Goal: Information Seeking & Learning: Check status

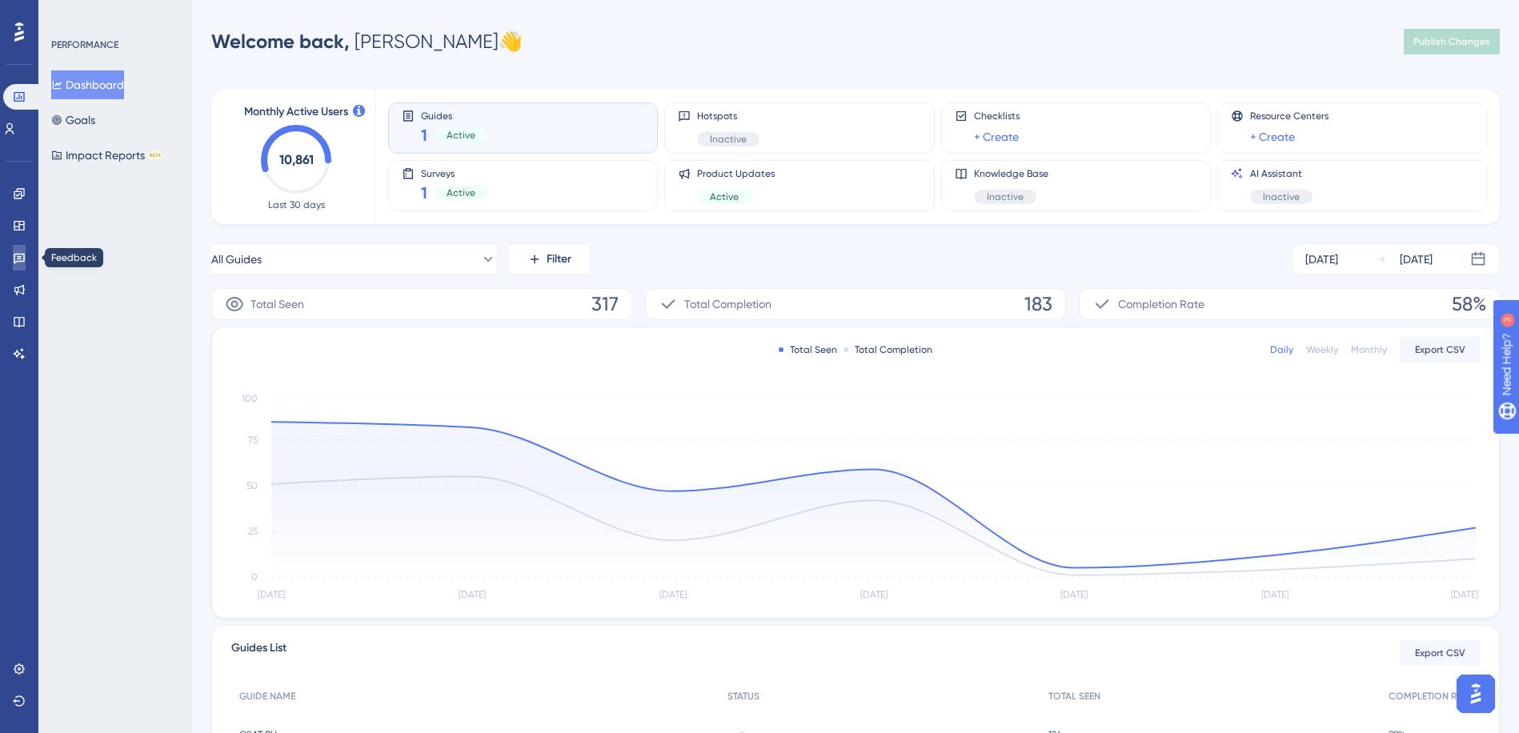
click at [19, 257] on icon at bounding box center [19, 259] width 11 height 10
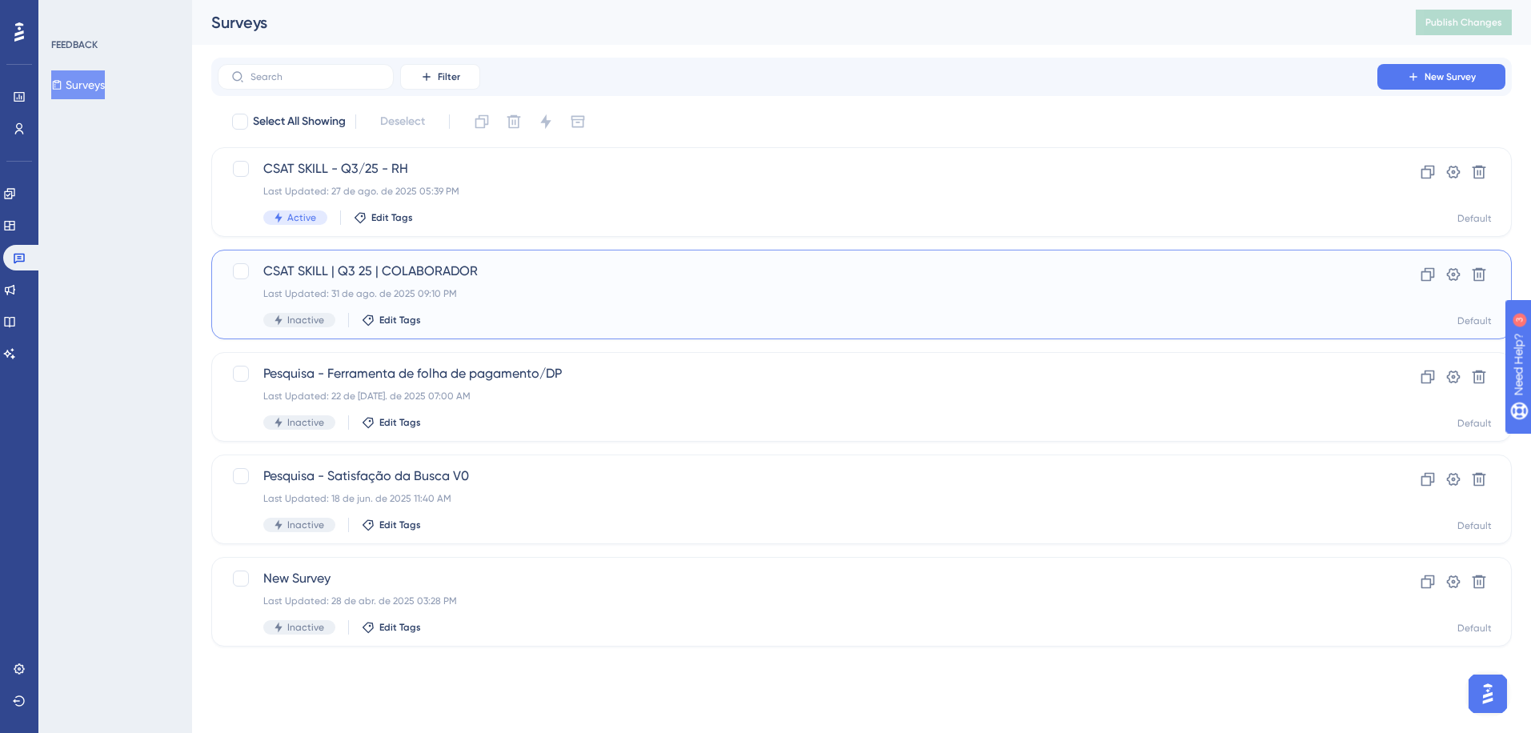
click at [430, 296] on div "Last Updated: 31 de ago. de 2025 09:10 PM" at bounding box center [797, 293] width 1068 height 13
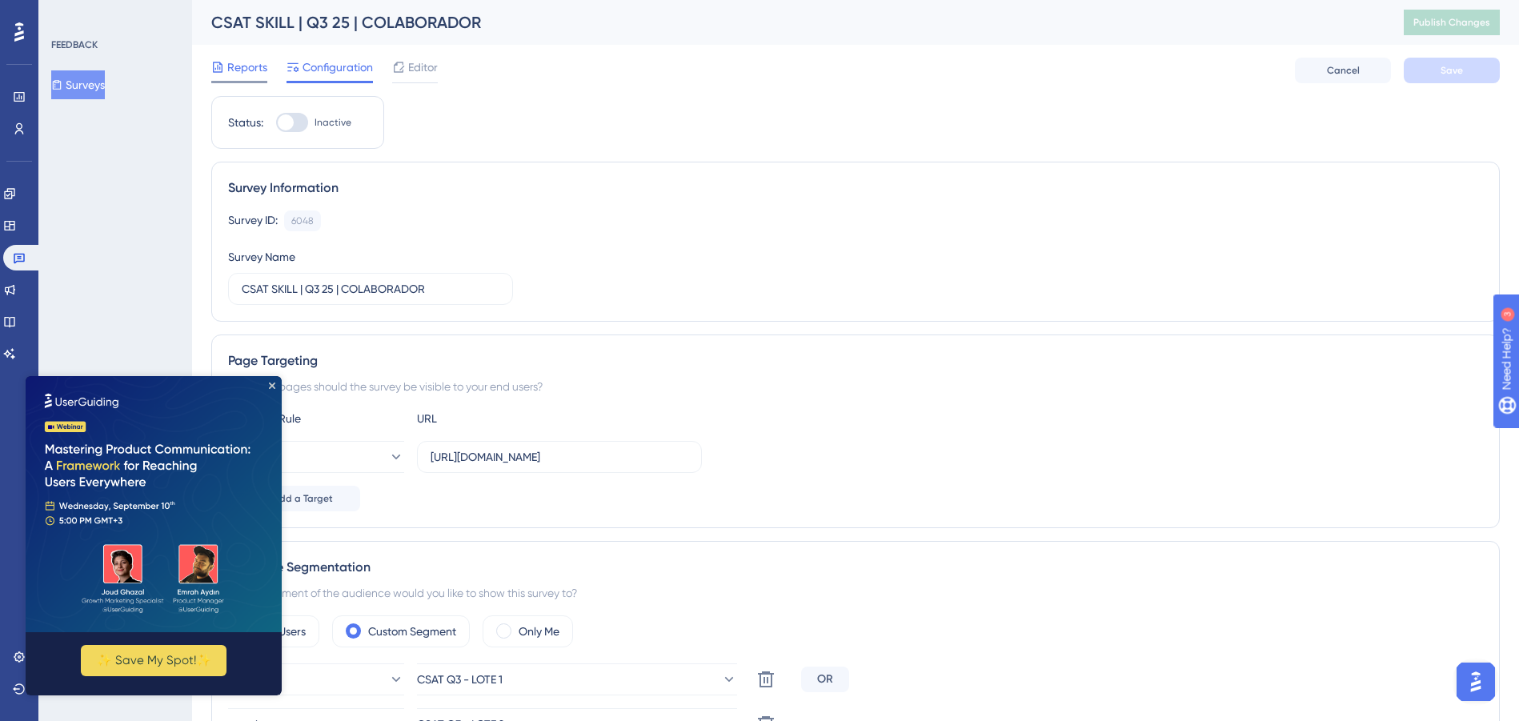
click at [224, 62] on div "Reports" at bounding box center [239, 67] width 56 height 19
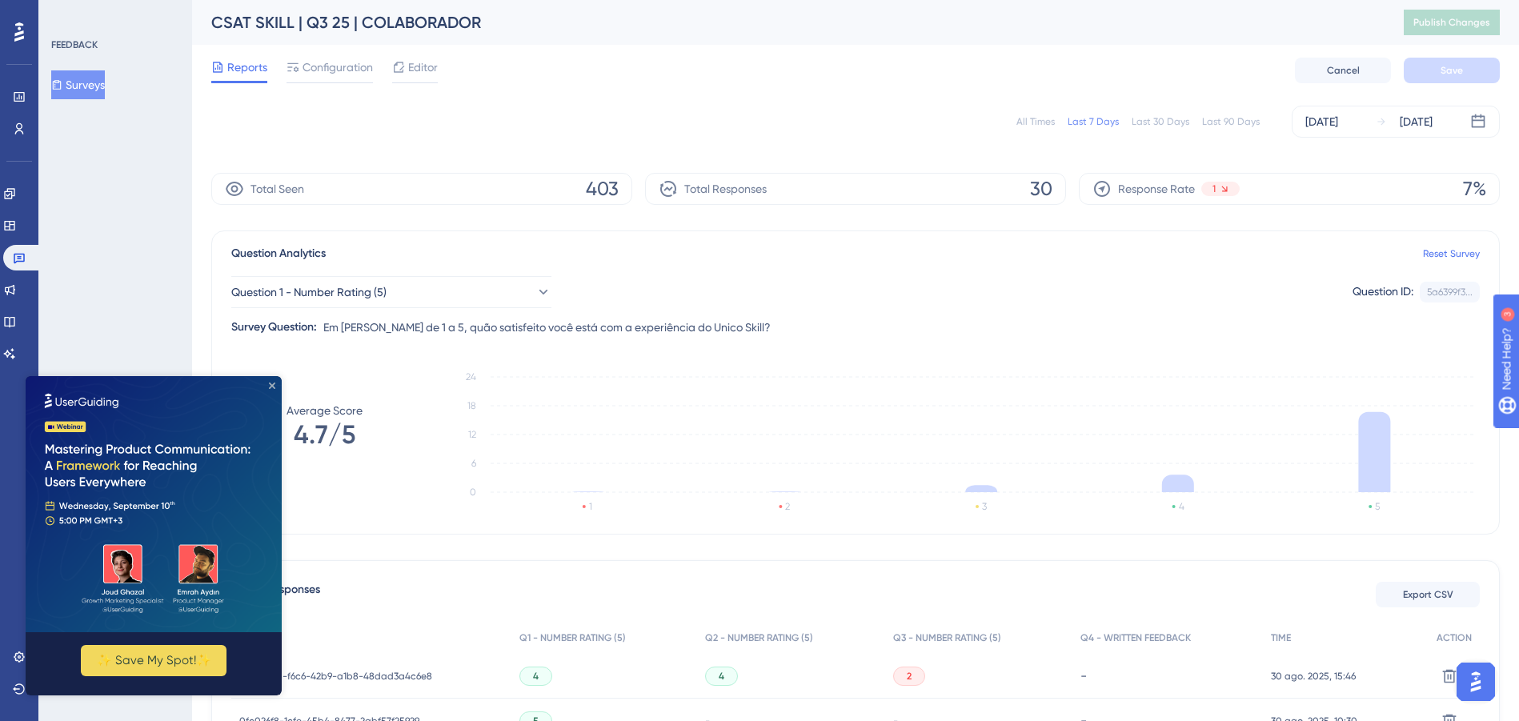
drag, startPoint x: 269, startPoint y: 386, endPoint x: 541, endPoint y: 614, distance: 355.1
click at [269, 386] on icon "Close Preview" at bounding box center [272, 386] width 6 height 6
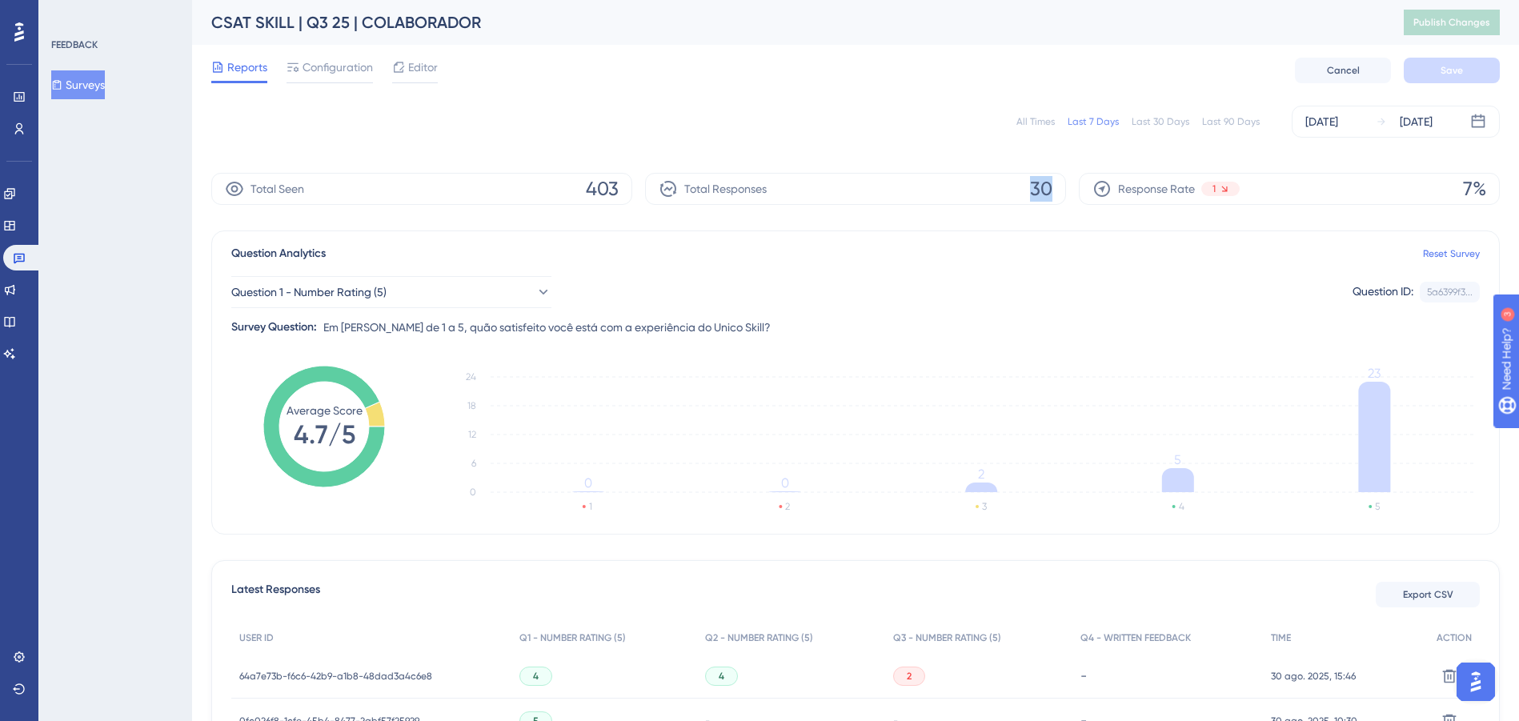
drag, startPoint x: 1056, startPoint y: 194, endPoint x: 963, endPoint y: 176, distance: 94.6
click at [963, 176] on div "Total Responses 30" at bounding box center [855, 189] width 421 height 32
click at [963, 177] on div "Total Responses 30" at bounding box center [855, 189] width 421 height 32
drag, startPoint x: 963, startPoint y: 177, endPoint x: 1092, endPoint y: 244, distance: 146.0
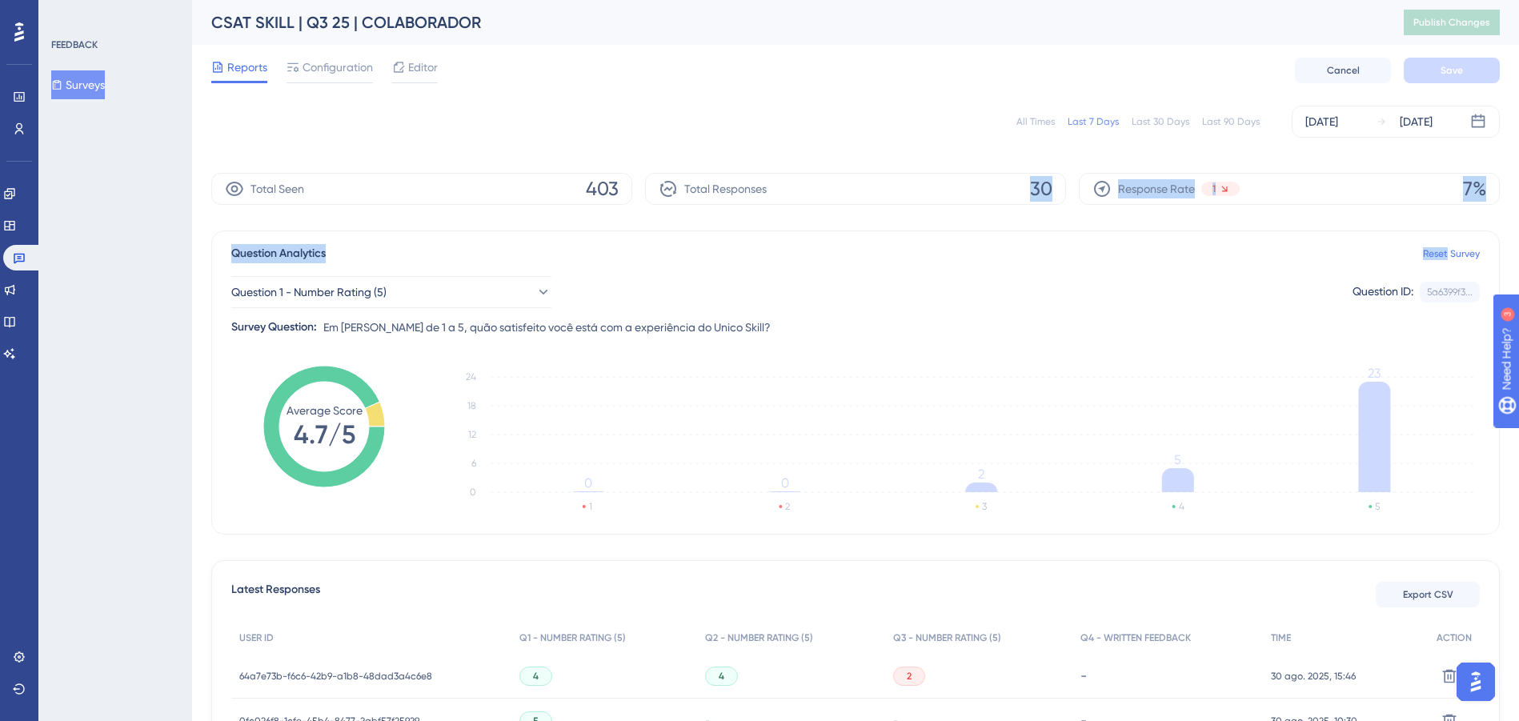
click at [1092, 244] on div "Question Analytics Reset Survey" at bounding box center [855, 253] width 1249 height 19
drag, startPoint x: 1048, startPoint y: 181, endPoint x: 1024, endPoint y: 182, distance: 23.3
click at [1024, 182] on div "Total Responses 30" at bounding box center [855, 189] width 421 height 32
drag, startPoint x: 1025, startPoint y: 181, endPoint x: 1046, endPoint y: 184, distance: 21.1
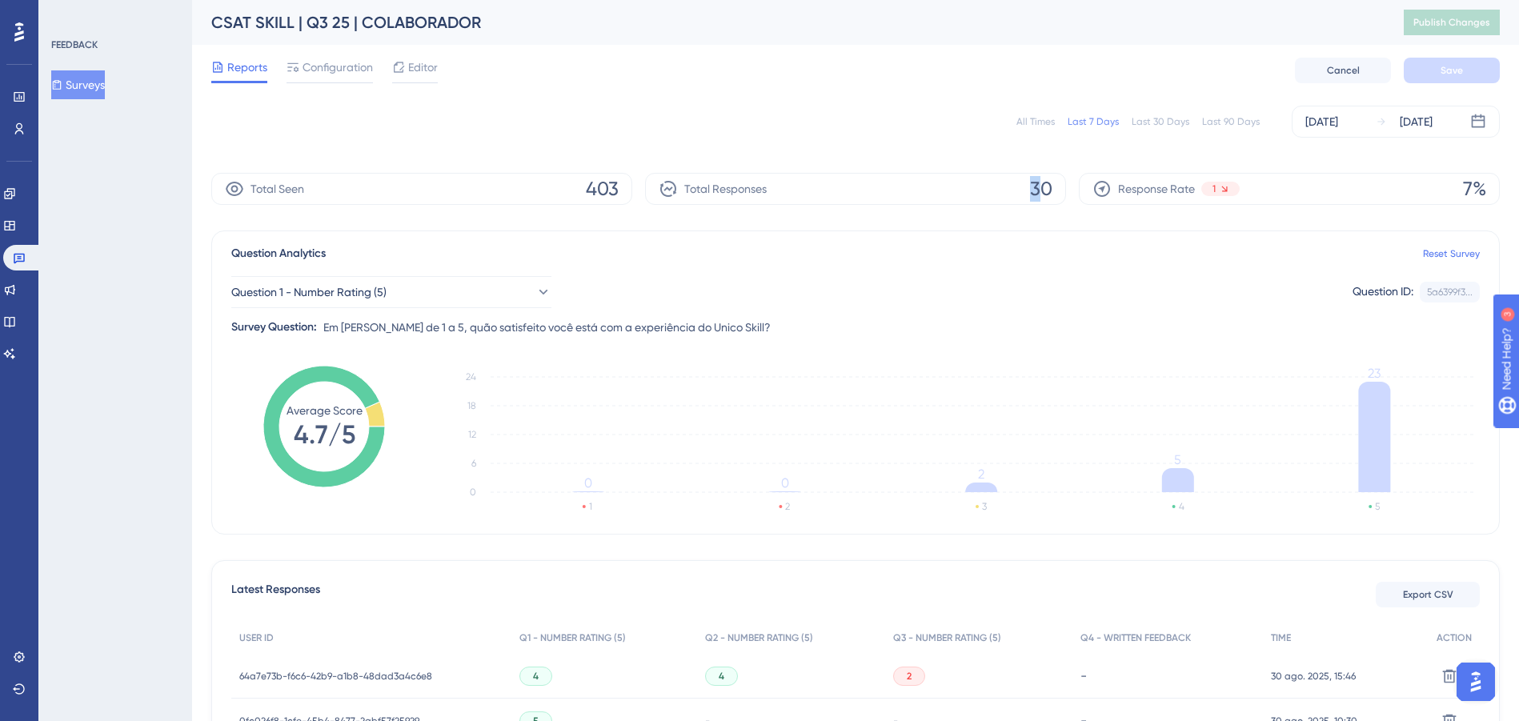
click at [1046, 184] on div "Total Responses 30" at bounding box center [855, 189] width 421 height 32
click at [1046, 184] on span "30" at bounding box center [1041, 189] width 22 height 26
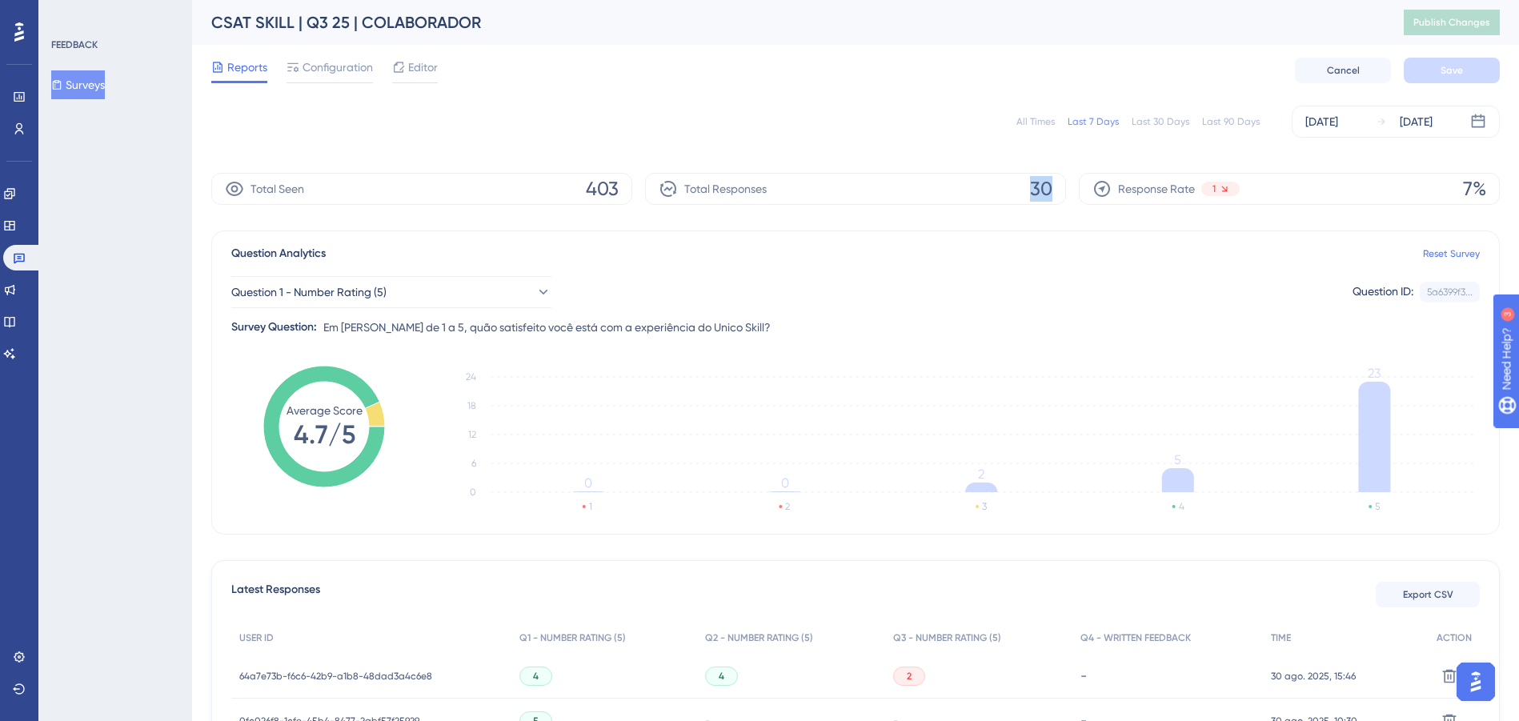
click at [1046, 184] on span "30" at bounding box center [1041, 189] width 22 height 26
click at [995, 329] on div "Question 1 - Number Rating (5) Question ID: 5a6399f3... Copy Survey Question: E…" at bounding box center [855, 300] width 1249 height 74
click at [14, 256] on icon at bounding box center [19, 259] width 11 height 10
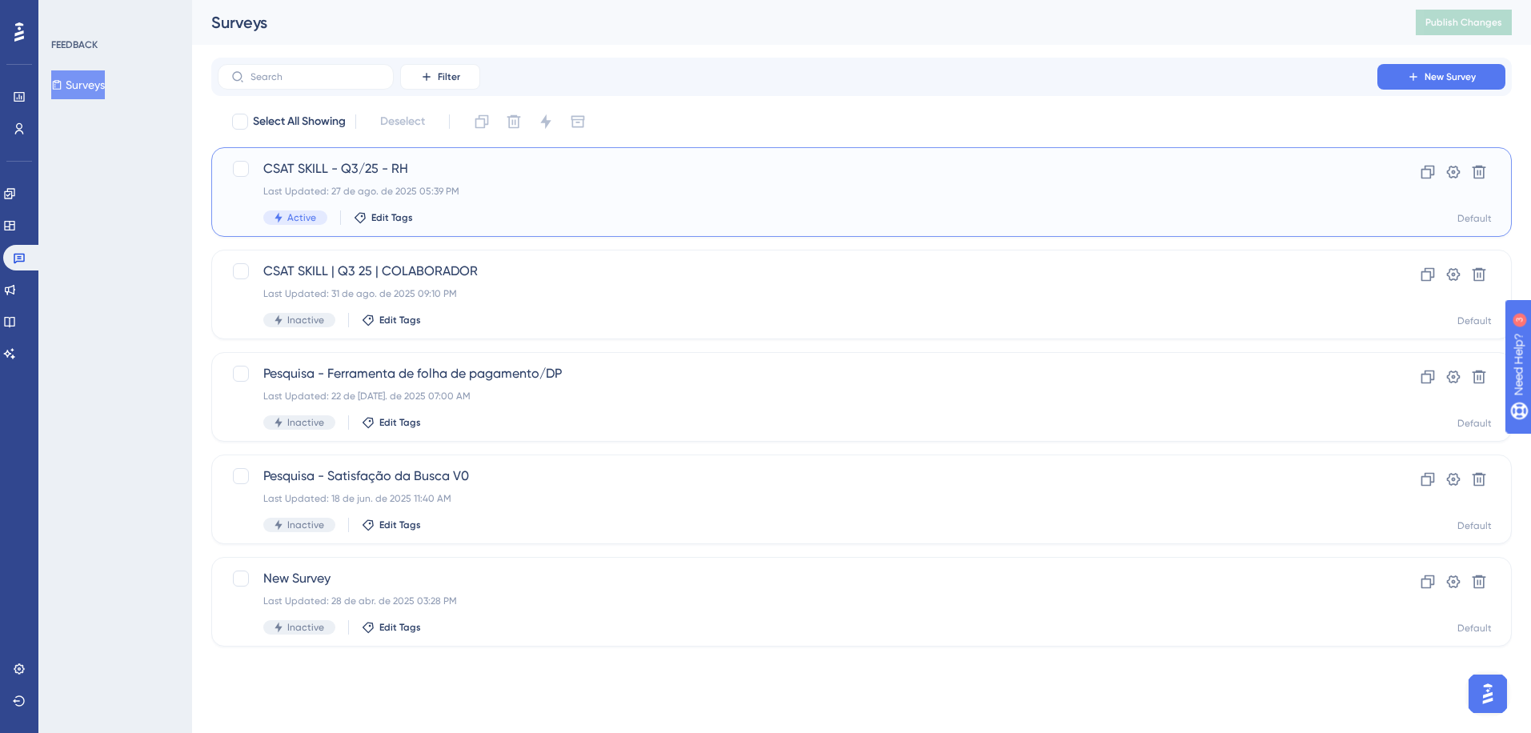
click at [510, 196] on div "Last Updated: 27 de ago. de 2025 05:39 PM" at bounding box center [797, 191] width 1068 height 13
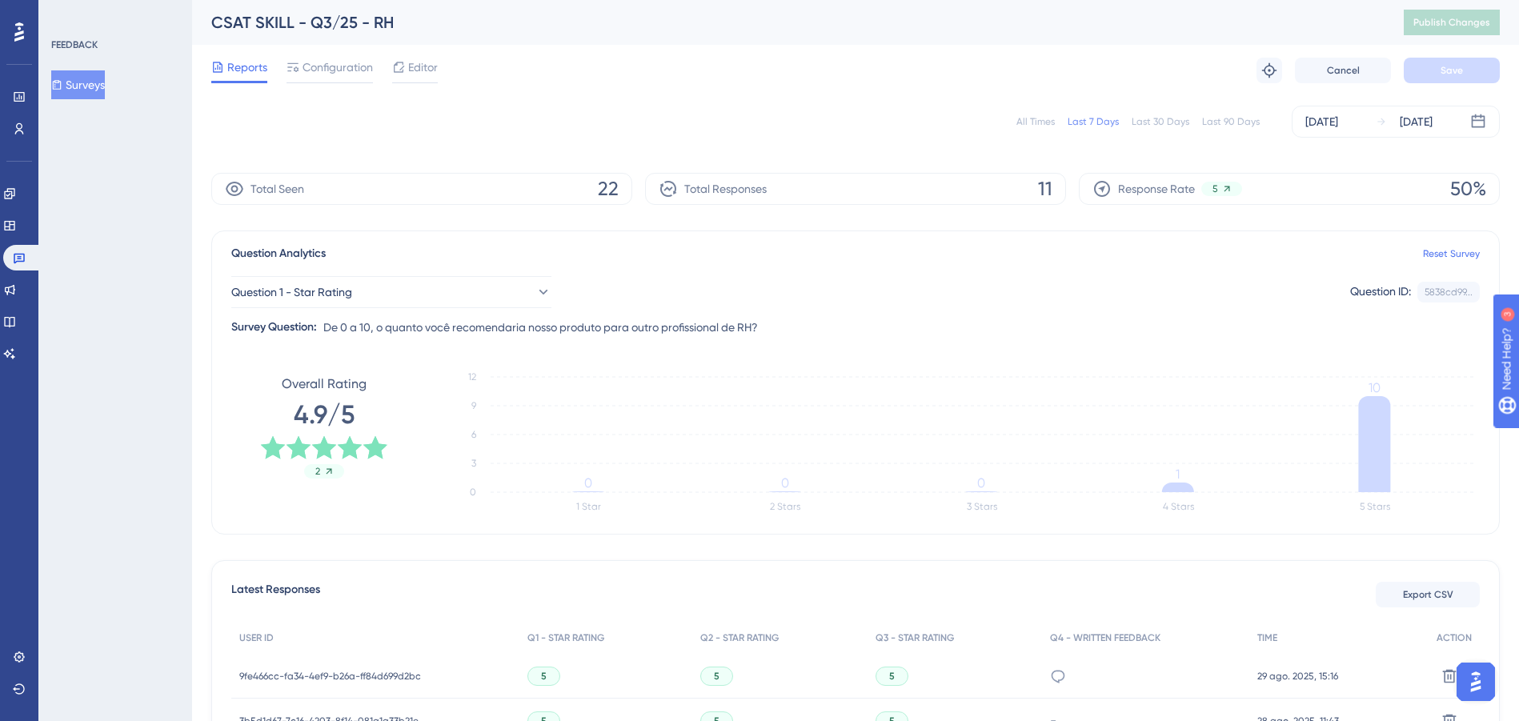
click at [1050, 186] on span "11" at bounding box center [1045, 189] width 14 height 26
click at [1088, 179] on div "Response Rate 5 50%" at bounding box center [1289, 189] width 421 height 32
click at [1023, 181] on div "Total Responses 11" at bounding box center [855, 189] width 421 height 32
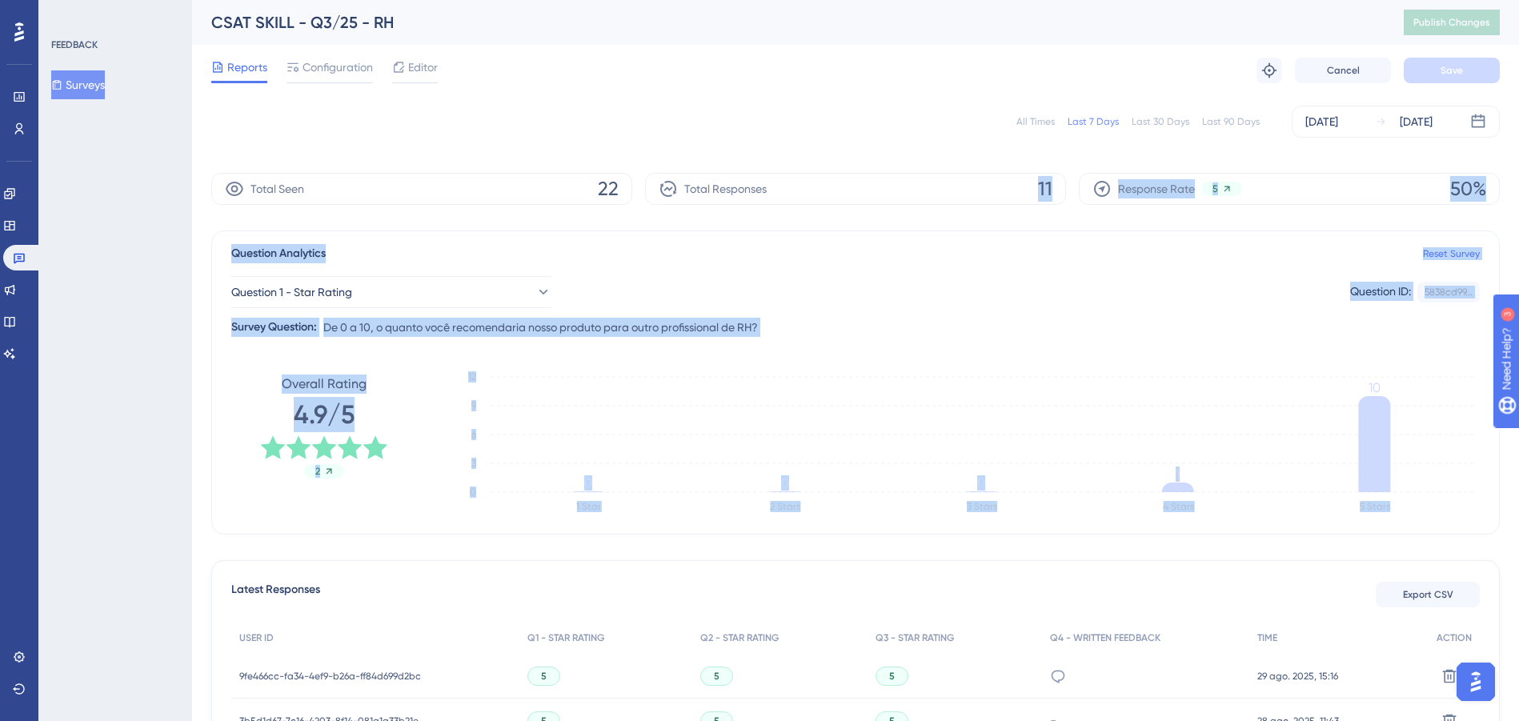
drag, startPoint x: 1023, startPoint y: 181, endPoint x: 1084, endPoint y: 380, distance: 208.4
click at [1117, 384] on div "All Times Last 7 Days Last 30 Days Last 90 Days [DATE] [DATE] Total Seen 22 Tot…" at bounding box center [855, 641] width 1289 height 1090
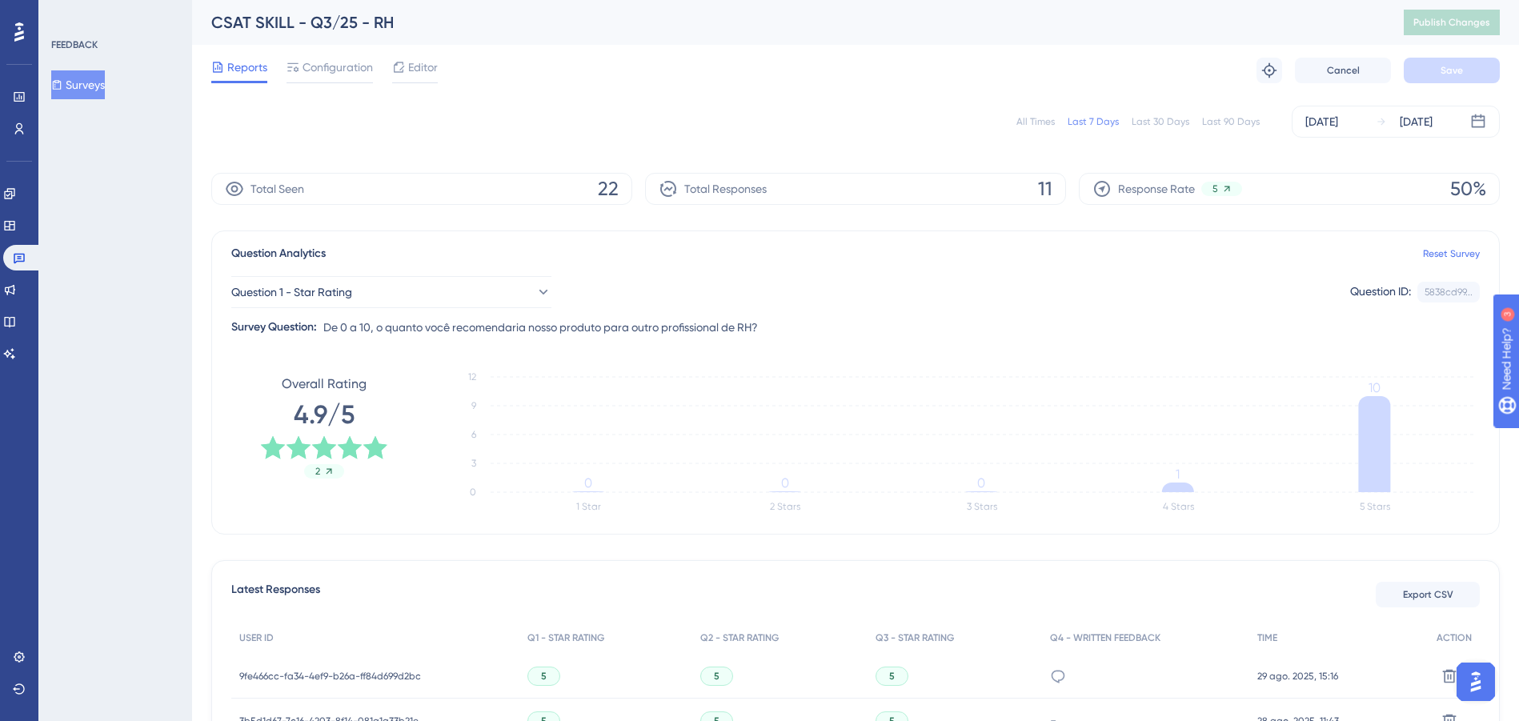
click at [619, 195] on div "Total Seen 22" at bounding box center [421, 189] width 421 height 32
click at [671, 335] on span "De 0 a 10, o quanto você recomendaria nosso produto para outro profissional de …" at bounding box center [540, 327] width 435 height 19
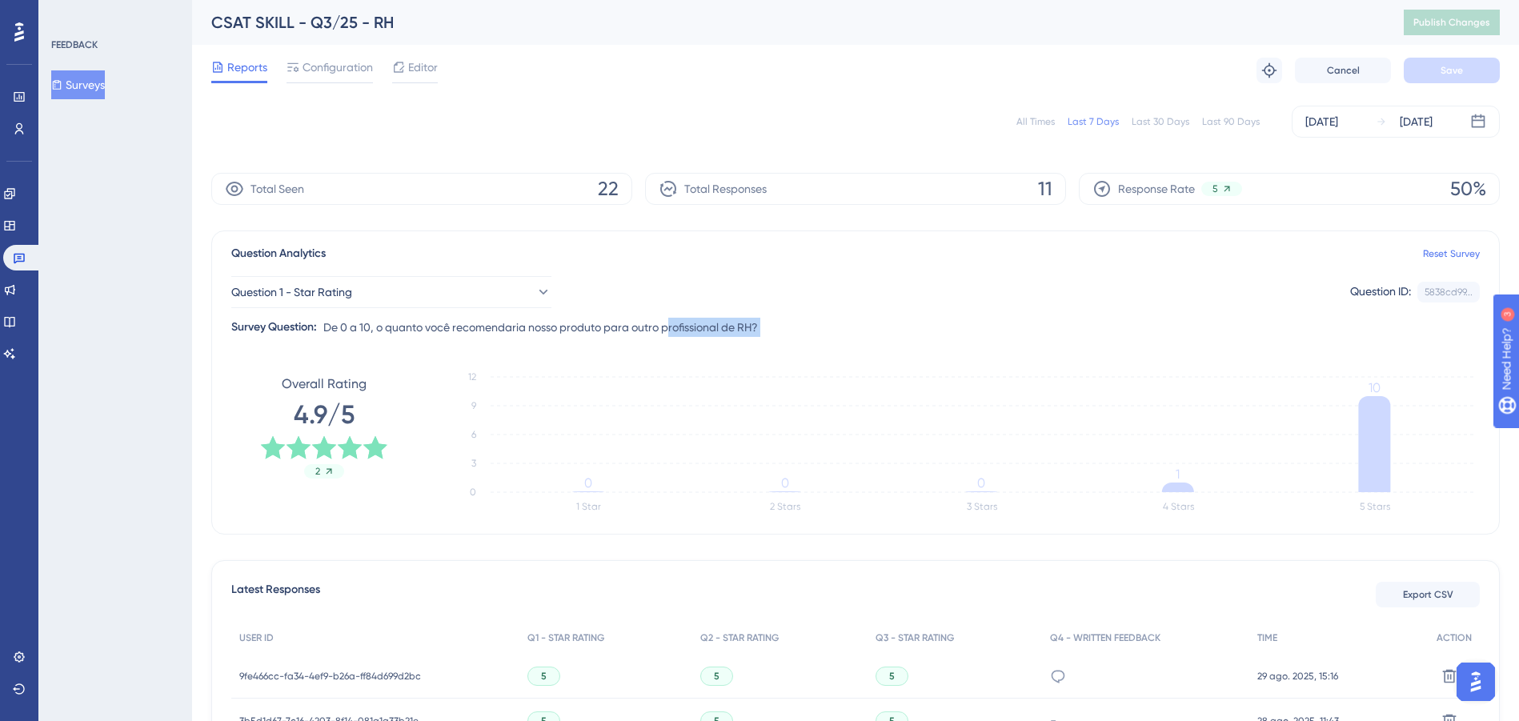
click at [670, 335] on span "De 0 a 10, o quanto você recomendaria nosso produto para outro profissional de …" at bounding box center [540, 327] width 435 height 19
click at [1075, 179] on div "Total Seen 22 Total Responses 11 Response Rate 5 50%" at bounding box center [855, 189] width 1289 height 32
drag, startPoint x: 1029, startPoint y: 185, endPoint x: 1032, endPoint y: 200, distance: 15.4
click at [1031, 200] on div "Total Responses 11" at bounding box center [855, 189] width 421 height 32
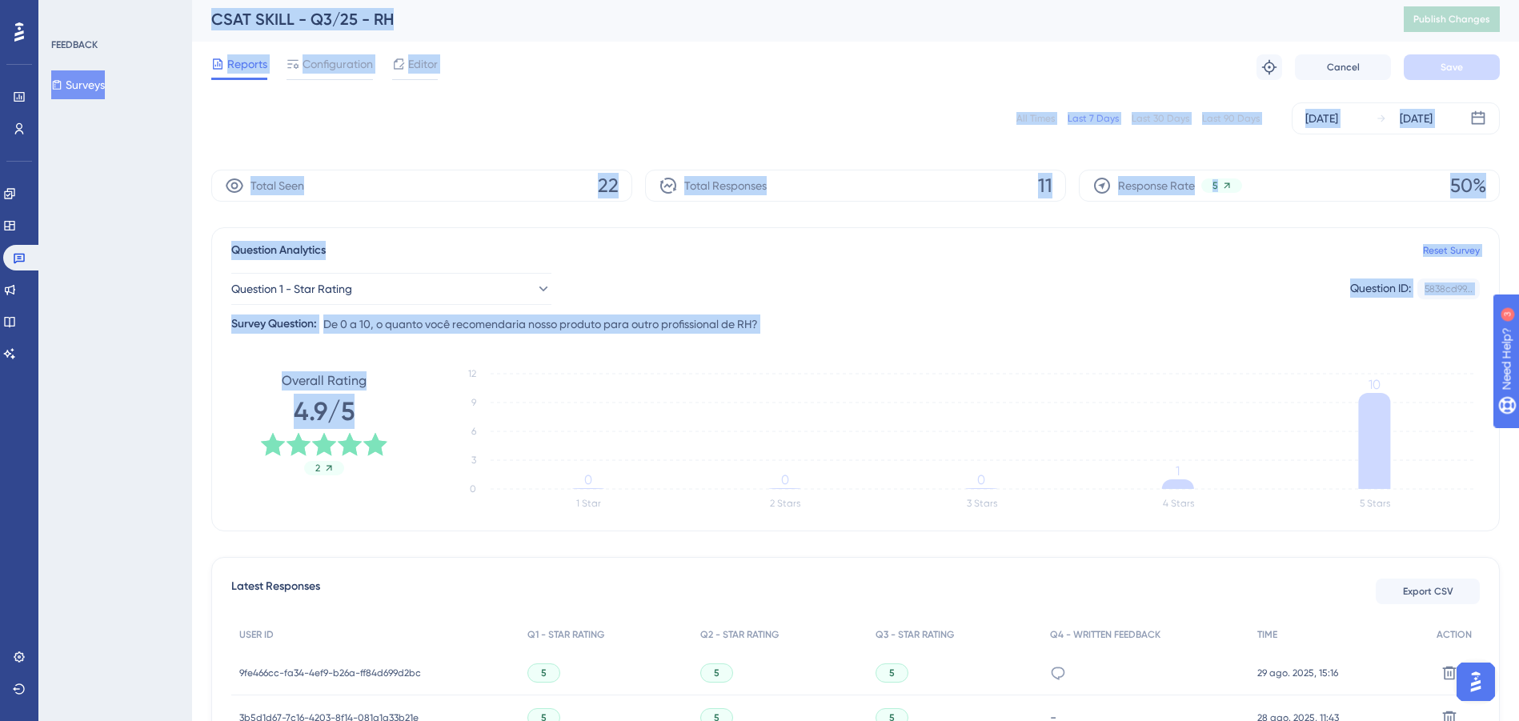
drag, startPoint x: 402, startPoint y: 465, endPoint x: 182, endPoint y: 415, distance: 224.8
click at [192, 415] on div "Performance Users Engagement Widgets Feedback Product Updates Knowledge Base AI…" at bounding box center [855, 619] width 1327 height 1244
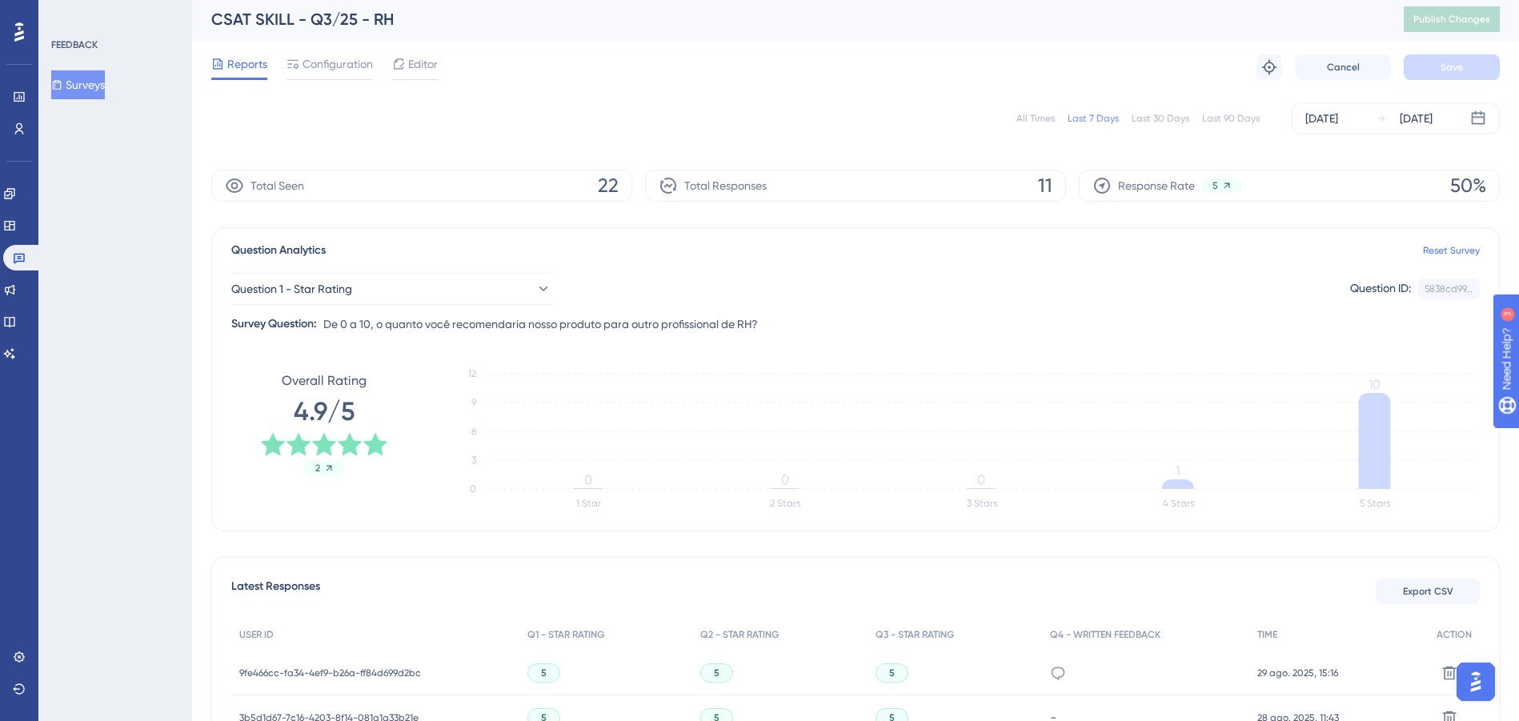
click at [197, 411] on div "Performance Users Engagement Widgets Feedback Product Updates Knowledge Base AI…" at bounding box center [855, 619] width 1327 height 1244
drag, startPoint x: 253, startPoint y: 443, endPoint x: 515, endPoint y: 518, distance: 272.9
click at [490, 519] on div "Performance Users Engagement Widgets Feedback Product Updates Knowledge Base AI…" at bounding box center [855, 619] width 1327 height 1244
click at [599, 528] on div "Question Analytics Reset Survey Question 1 - Star Rating Question ID: 5838cd99.…" at bounding box center [855, 379] width 1289 height 304
drag, startPoint x: 1160, startPoint y: 531, endPoint x: 439, endPoint y: 417, distance: 729.2
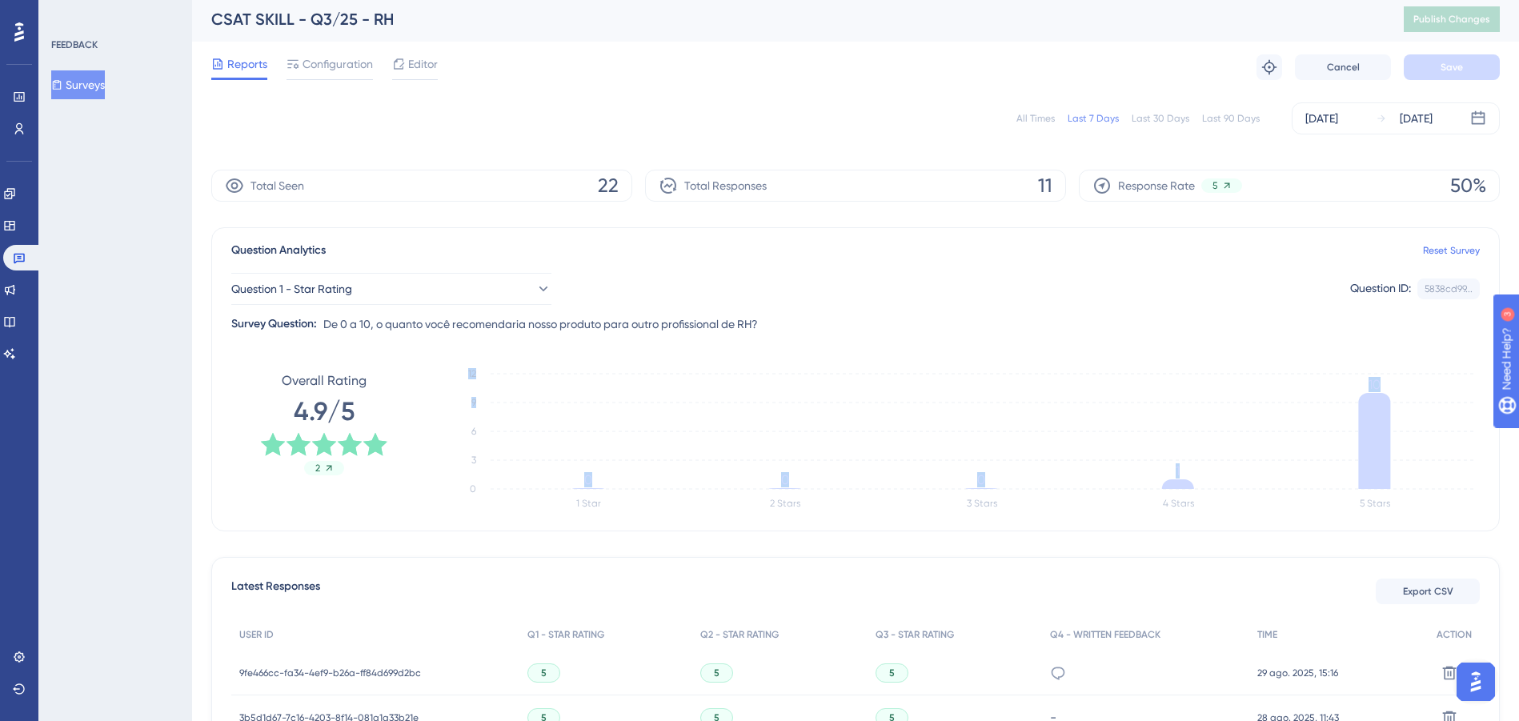
click at [468, 420] on div "Question Analytics Reset Survey Question 1 - Star Rating Question ID: 5838cd99.…" at bounding box center [855, 379] width 1289 height 304
click at [361, 398] on div "Overall Rating 4.9/5 2" at bounding box center [324, 423] width 128 height 104
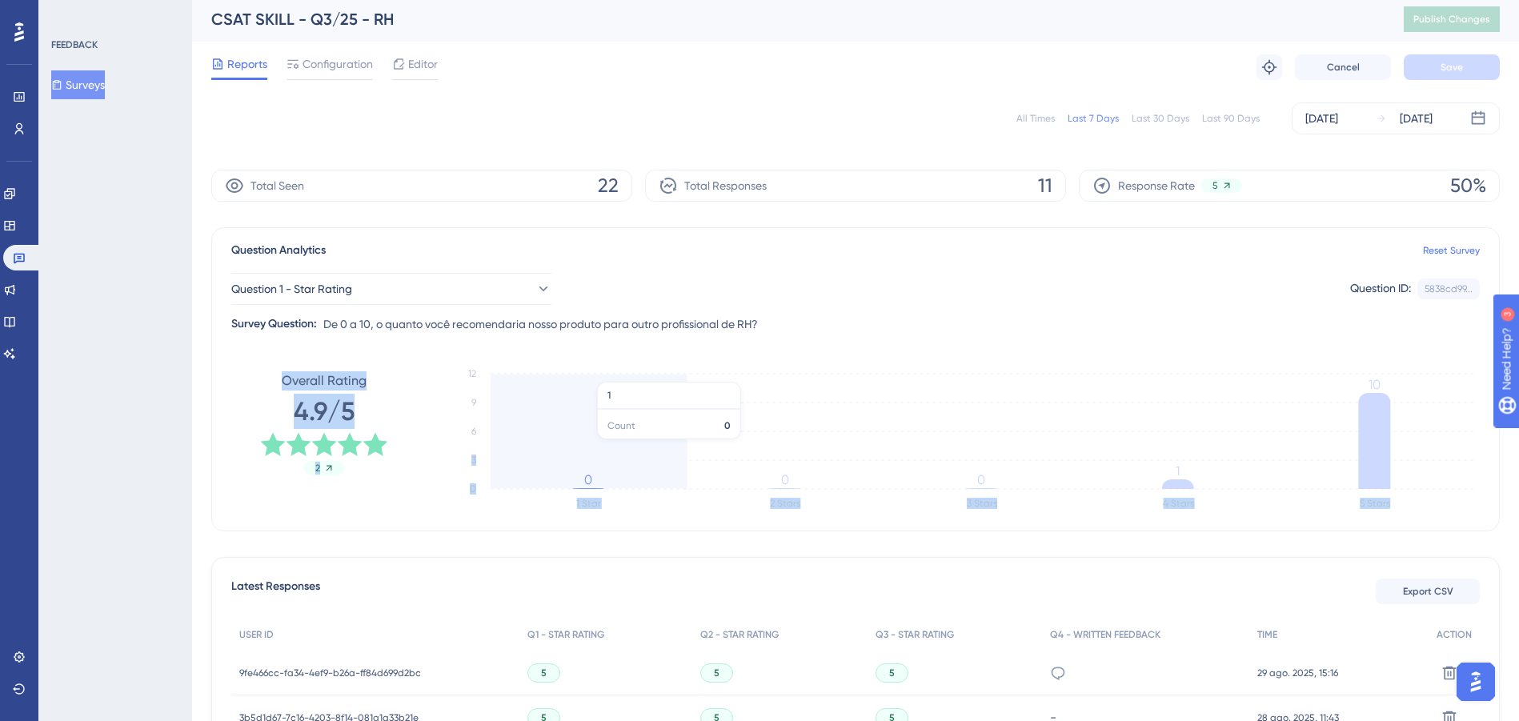
drag, startPoint x: 201, startPoint y: 376, endPoint x: 544, endPoint y: 453, distance: 351.8
click at [537, 451] on div "Performance Users Engagement Widgets Feedback Product Updates Knowledge Base AI…" at bounding box center [855, 619] width 1327 height 1244
click at [544, 453] on icon "1 Star 2 Stars 3 Stars 4 Stars 5 Stars 0 3 6 9 12 0 0 0 1 10" at bounding box center [958, 439] width 1044 height 160
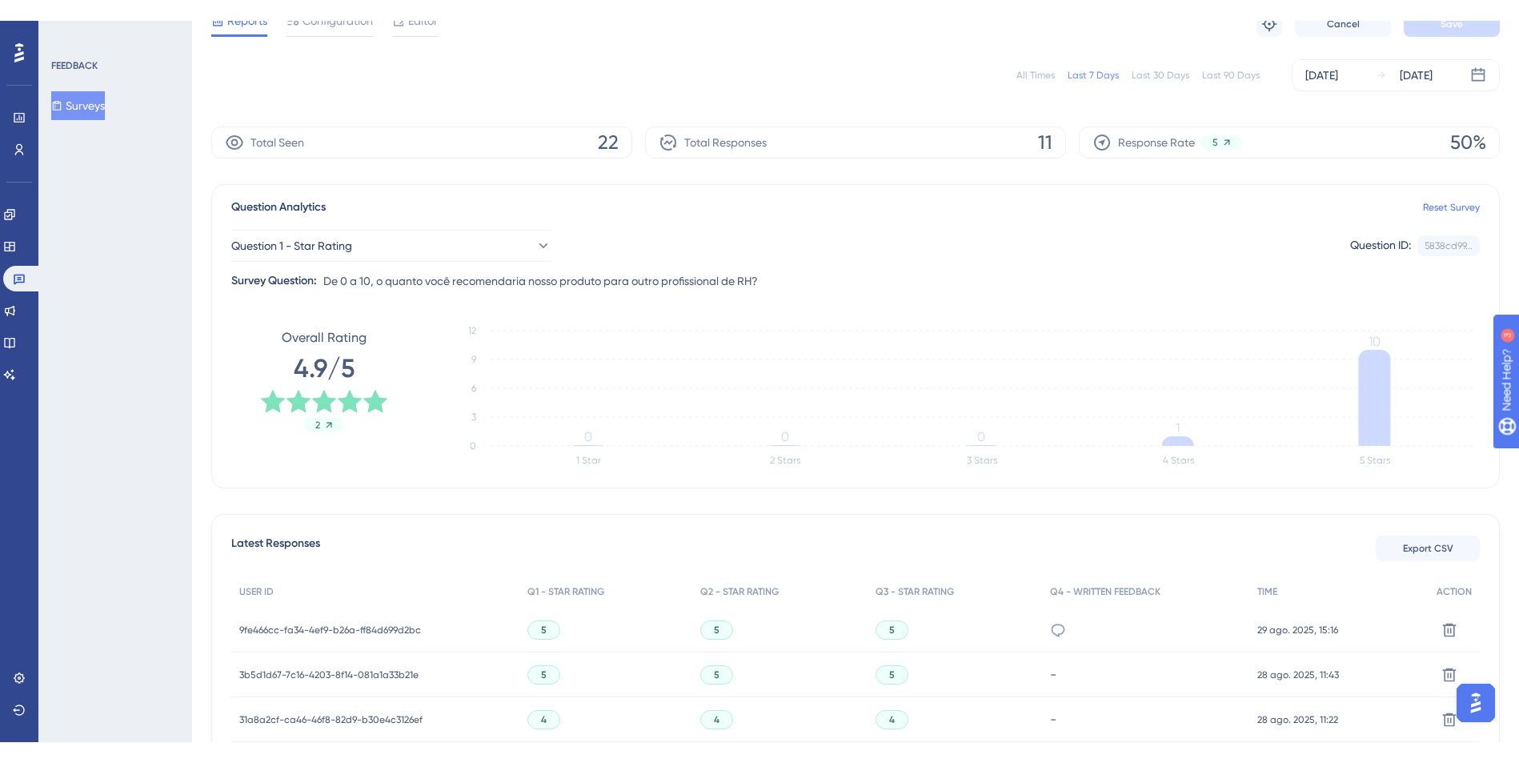
scroll to position [0, 0]
